Goal: Information Seeking & Learning: Check status

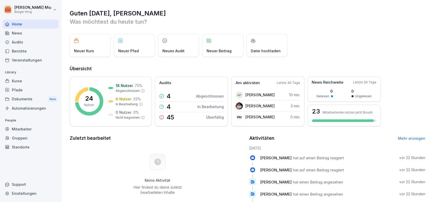
click at [31, 33] on div "News" at bounding box center [31, 33] width 56 height 9
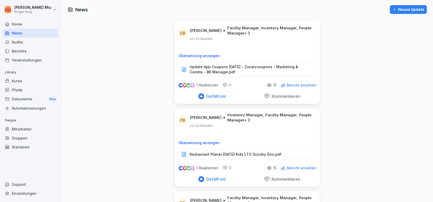
click at [25, 42] on div "Audits" at bounding box center [31, 41] width 56 height 9
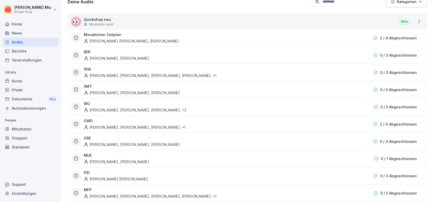
scroll to position [77, 0]
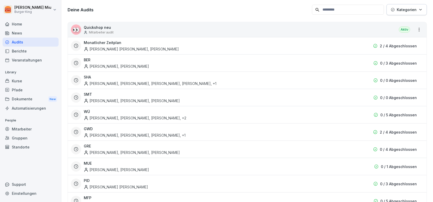
click at [119, 64] on div "[PERSON_NAME], [PERSON_NAME]" at bounding box center [116, 65] width 65 height 5
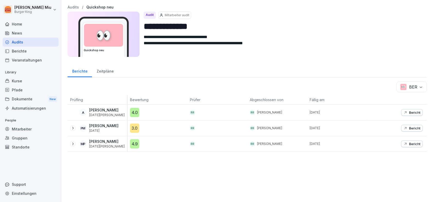
click at [411, 127] on p "Bericht" at bounding box center [414, 128] width 11 height 4
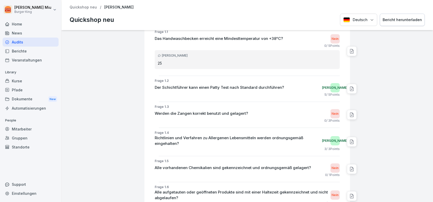
scroll to position [154, 0]
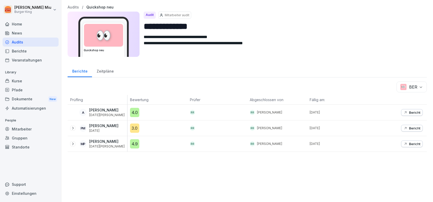
click at [409, 110] on p "Bericht" at bounding box center [414, 112] width 11 height 4
